Goal: Find specific page/section: Find specific page/section

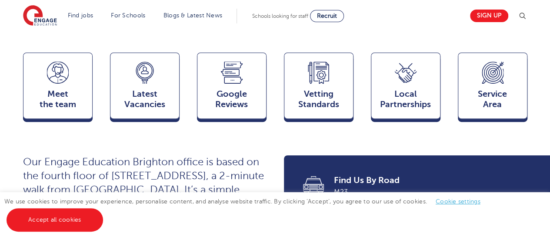
scroll to position [209, 0]
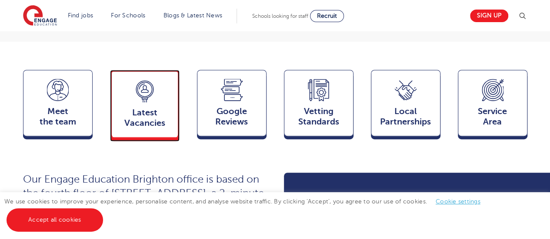
click at [147, 108] on span "Latest Vacancies" at bounding box center [144, 118] width 57 height 21
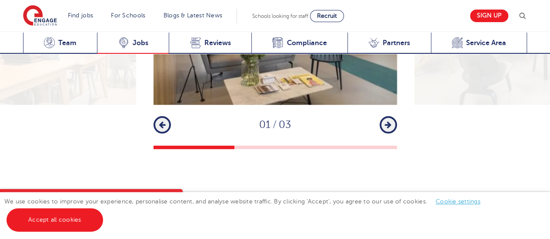
scroll to position [1293, 0]
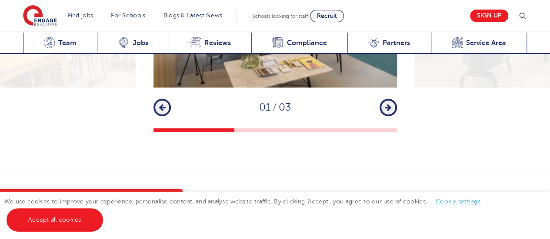
click at [480, 212] on link "View Vacancies In [GEOGRAPHIC_DATA]" at bounding box center [458, 223] width 137 height 23
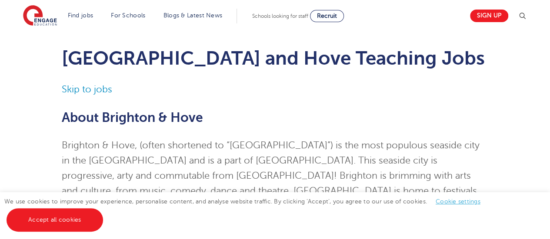
scroll to position [35, 0]
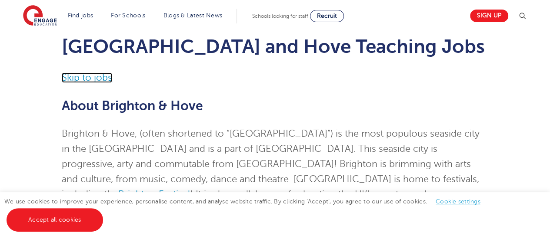
click at [97, 73] on link "Skip to jobs" at bounding box center [87, 78] width 50 height 10
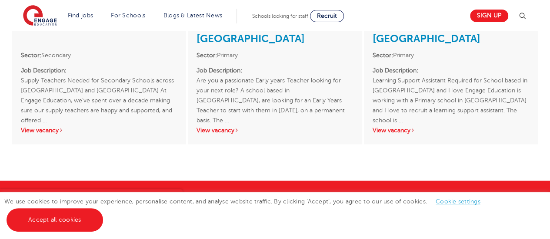
scroll to position [962, 0]
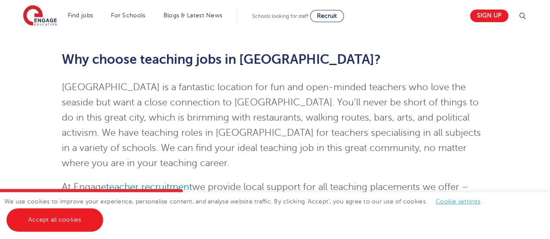
scroll to position [752, 0]
